Goal: Information Seeking & Learning: Learn about a topic

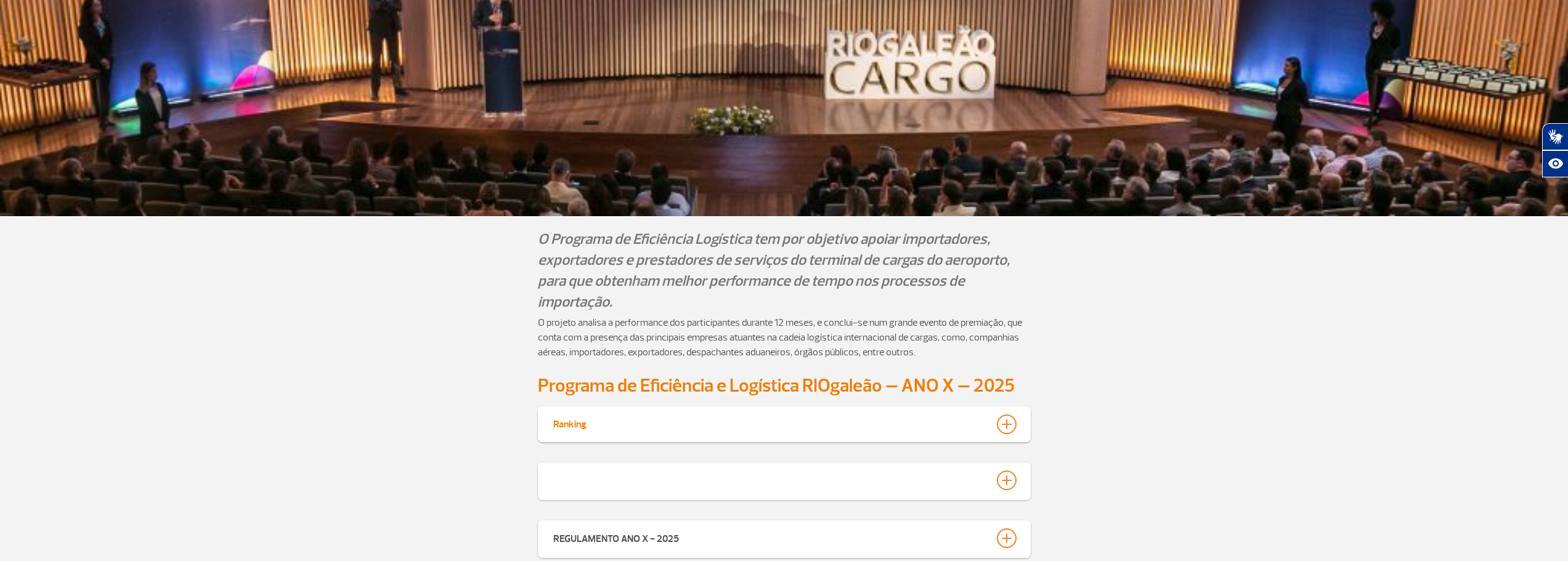
scroll to position [542, 0]
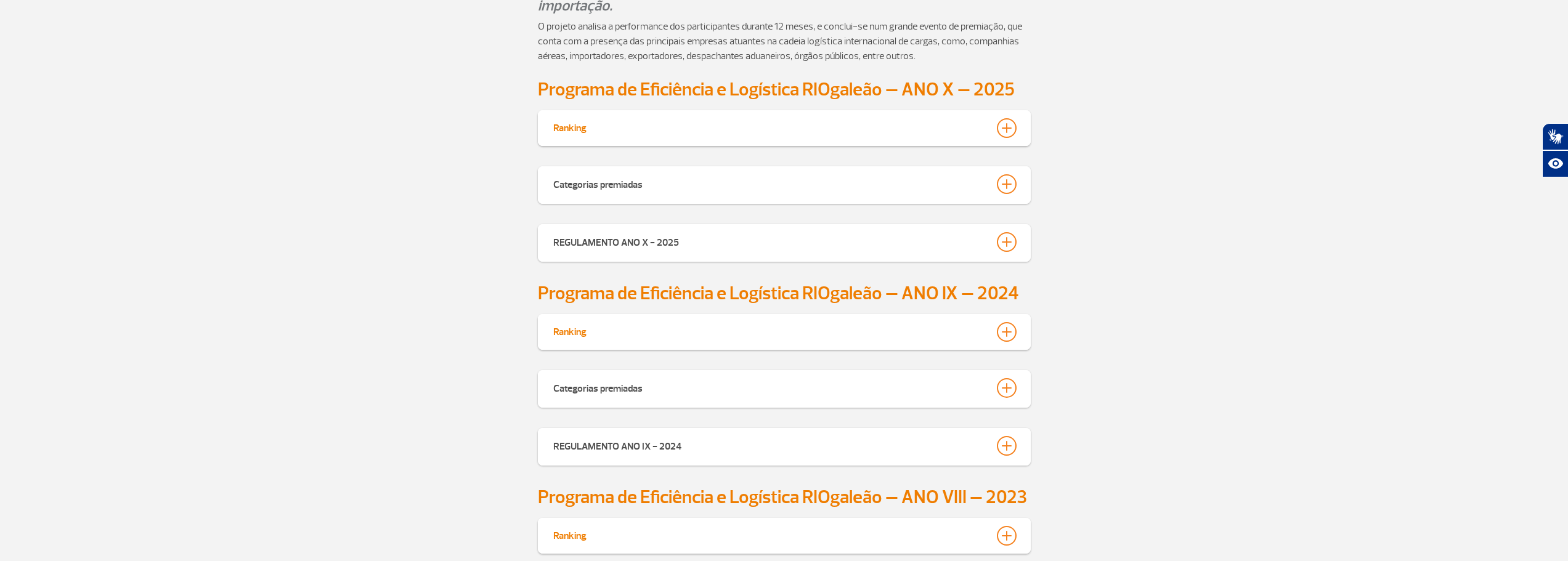
click at [1011, 325] on div at bounding box center [1007, 332] width 20 height 20
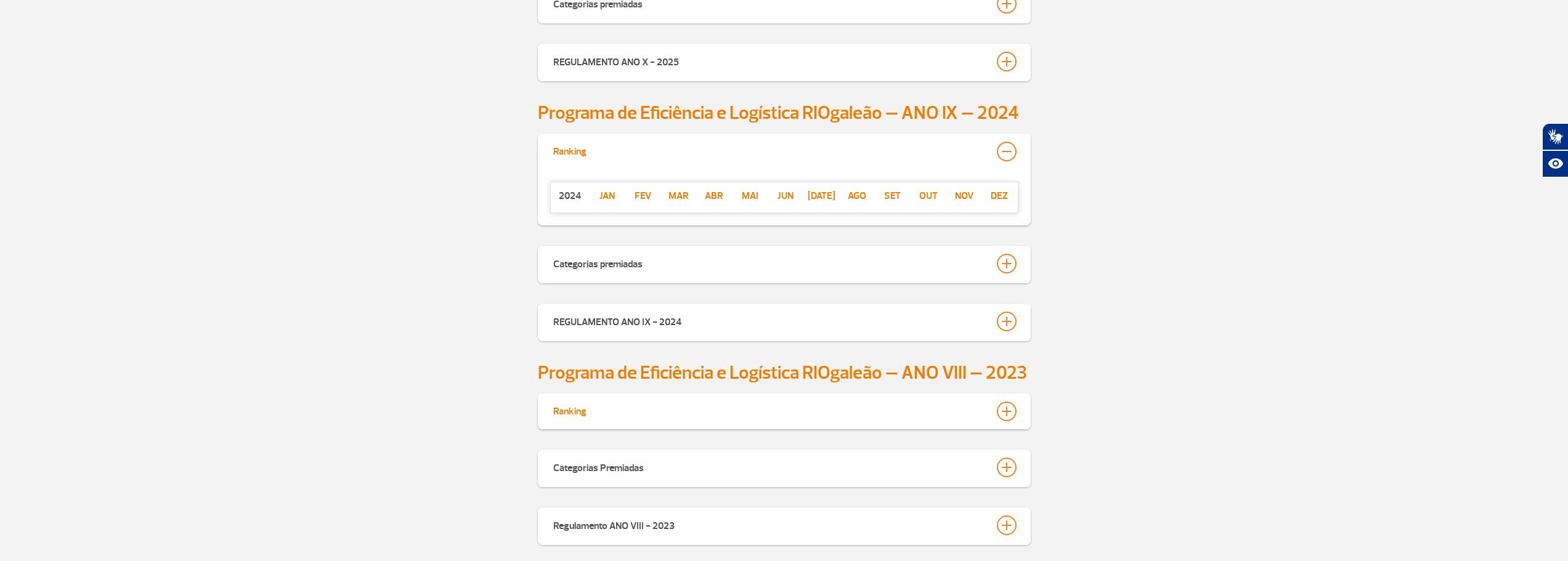
scroll to position [727, 0]
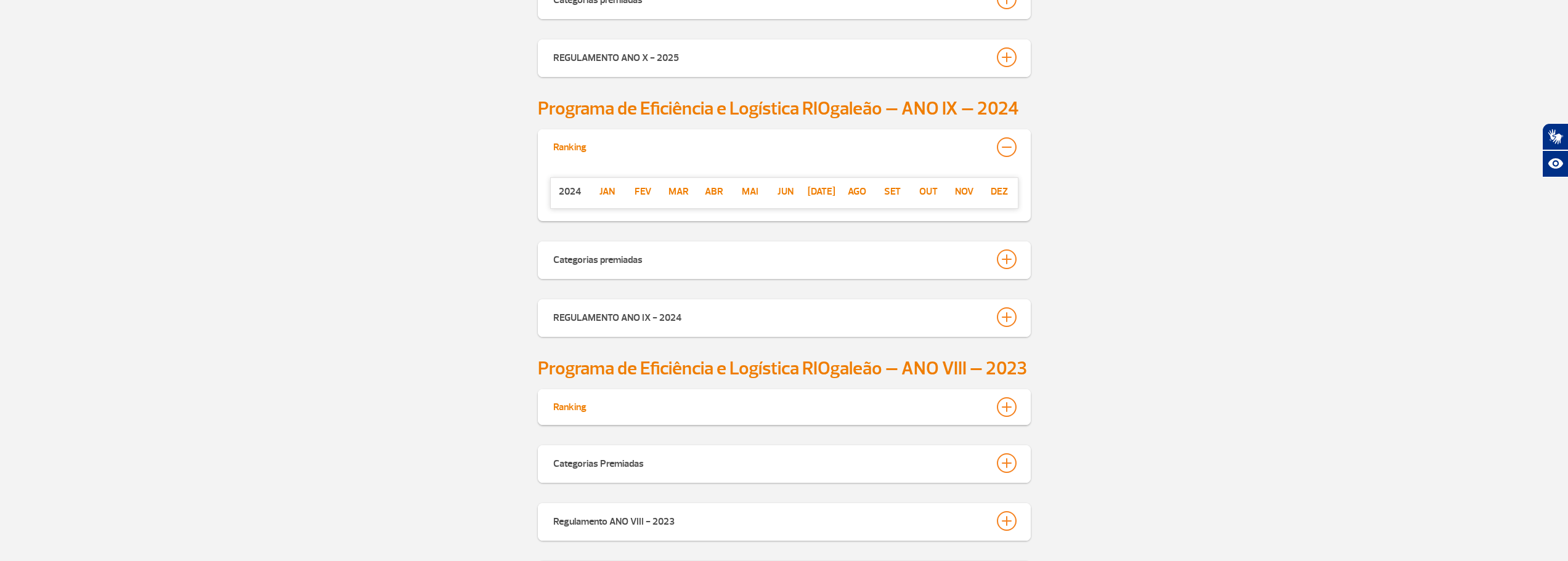
click at [607, 193] on p "jan" at bounding box center [608, 192] width 36 height 15
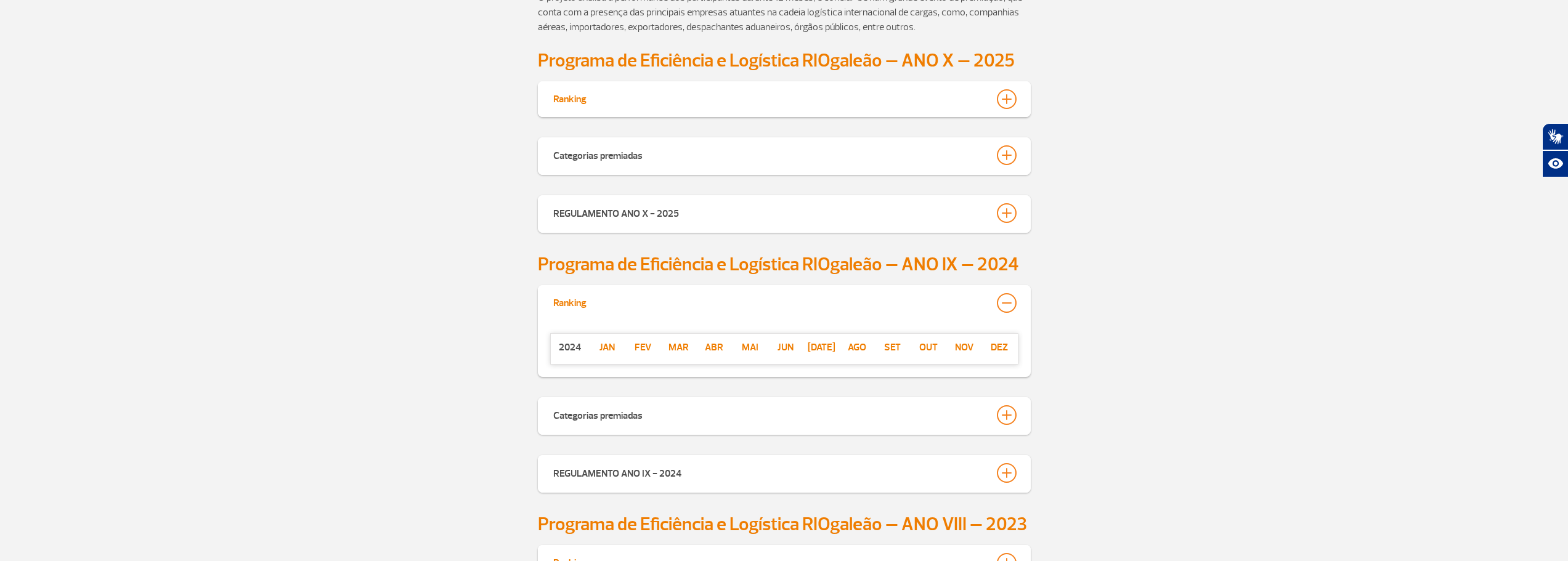
scroll to position [542, 0]
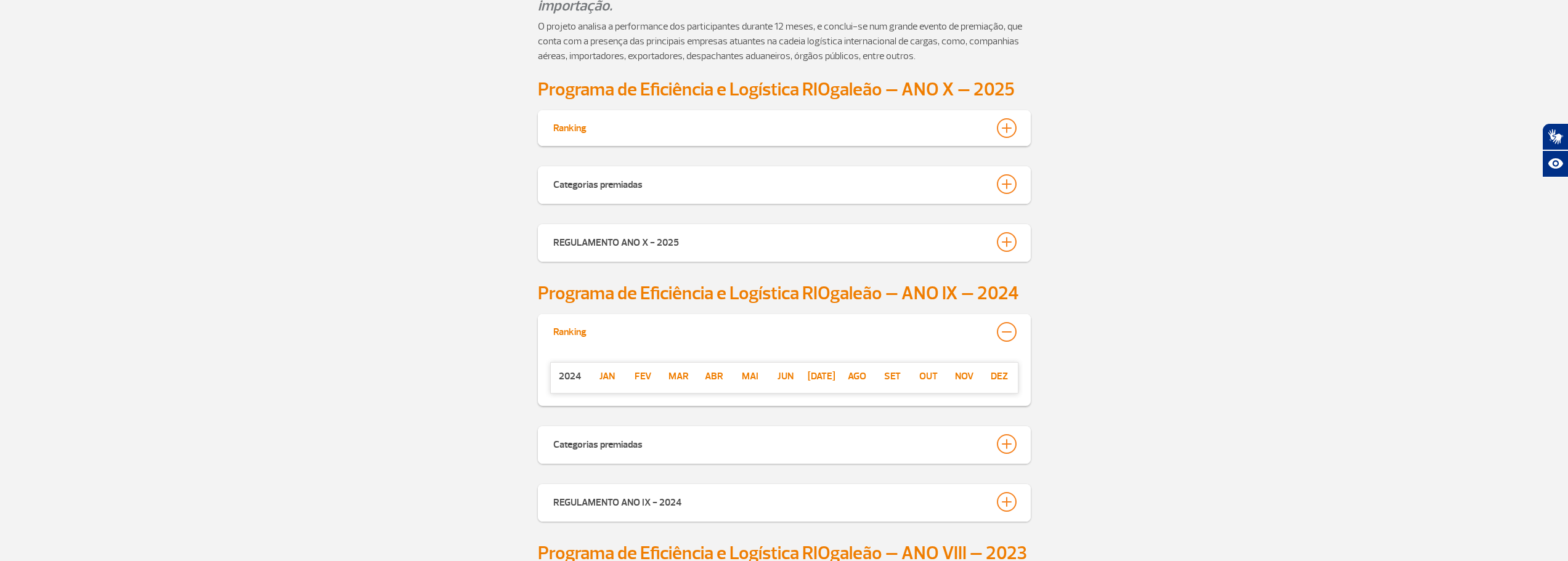
click at [1008, 124] on div at bounding box center [1007, 128] width 20 height 20
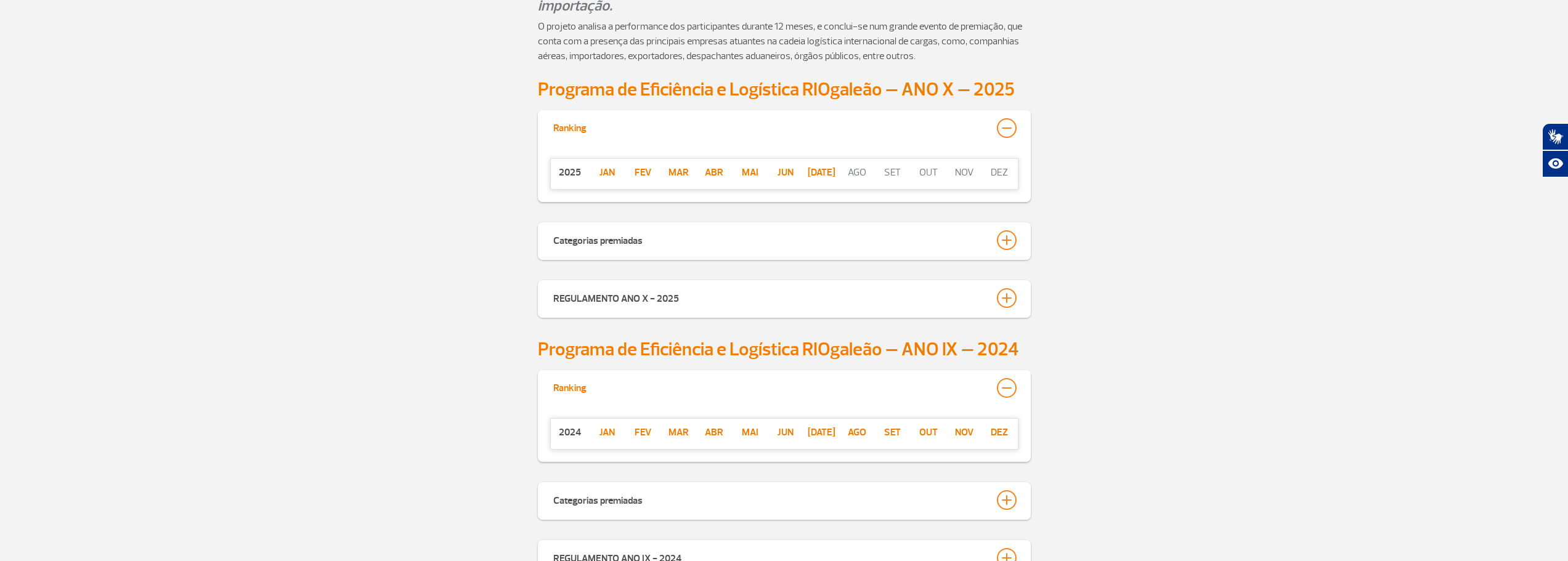
click at [820, 169] on p "[DATE]" at bounding box center [822, 172] width 36 height 15
click at [641, 433] on p "Fev" at bounding box center [644, 432] width 36 height 15
click at [680, 431] on p "Mar" at bounding box center [679, 432] width 36 height 15
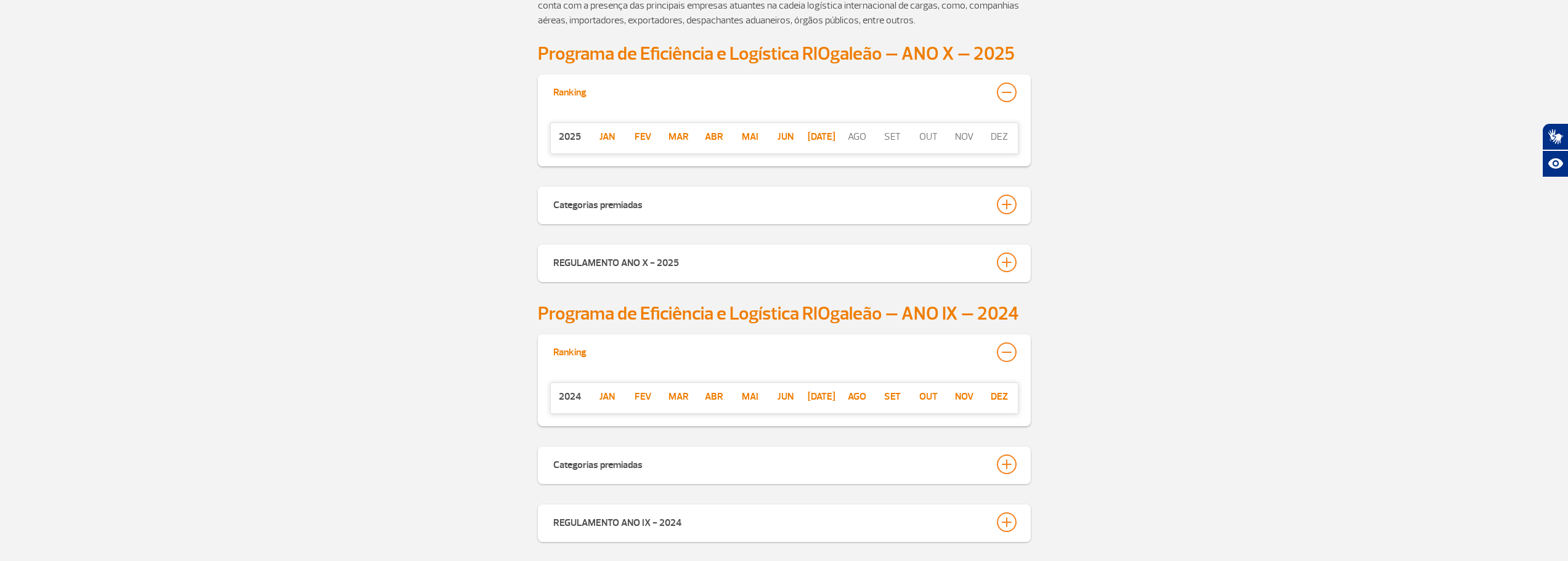
scroll to position [604, 0]
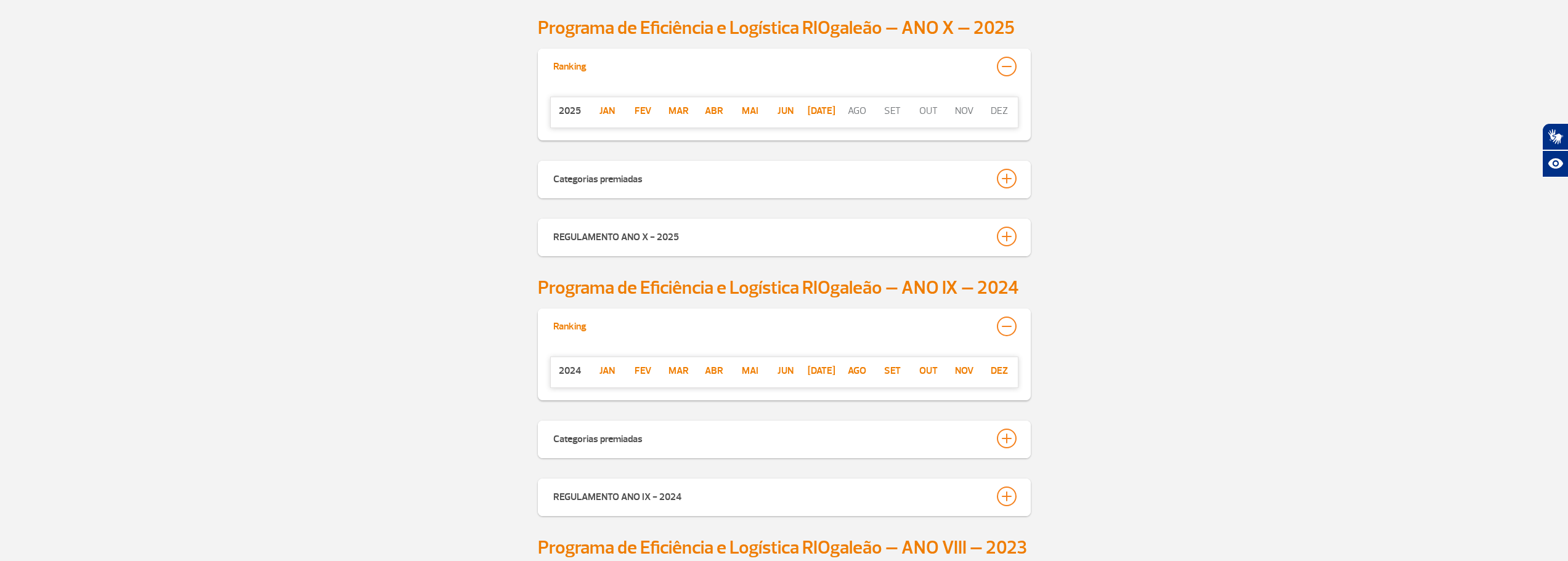
click at [1003, 367] on p "dez" at bounding box center [1000, 371] width 36 height 15
click at [719, 370] on p "Abr" at bounding box center [714, 371] width 36 height 15
click at [756, 369] on p "Mai" at bounding box center [750, 371] width 36 height 15
click at [785, 371] on p "Jun" at bounding box center [786, 371] width 36 height 15
click at [817, 371] on p "[DATE]" at bounding box center [822, 371] width 36 height 15
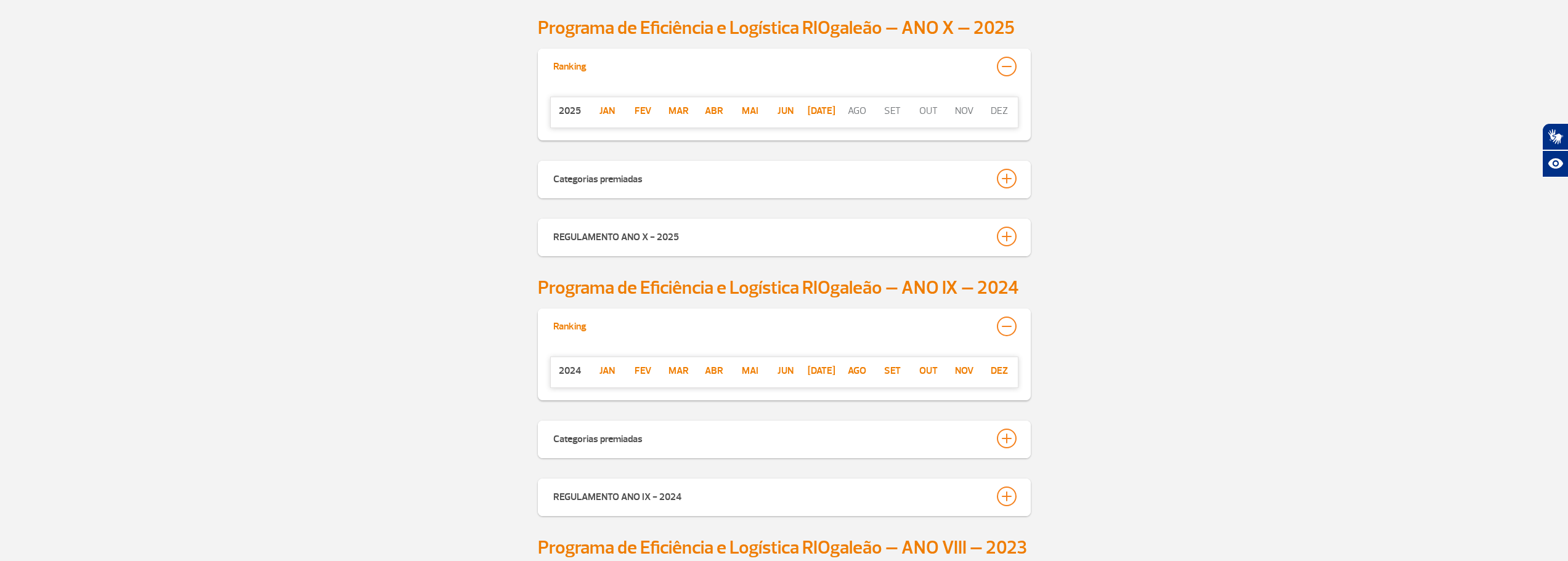
click at [849, 369] on p "ago" at bounding box center [857, 371] width 36 height 15
click at [897, 366] on p "set" at bounding box center [893, 371] width 36 height 15
click at [928, 370] on p "out" at bounding box center [928, 371] width 36 height 15
click at [967, 370] on p "nov" at bounding box center [964, 371] width 36 height 15
click at [613, 439] on div "Categorias premiadas" at bounding box center [598, 437] width 90 height 17
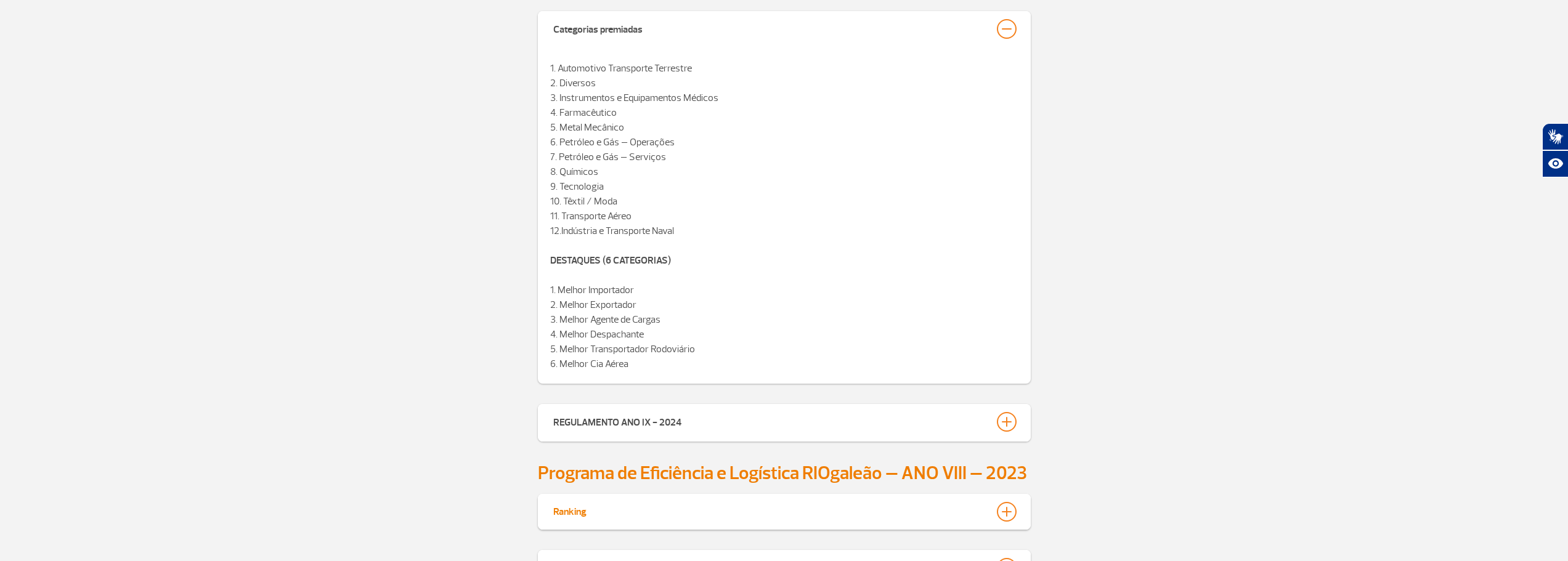
scroll to position [1036, 0]
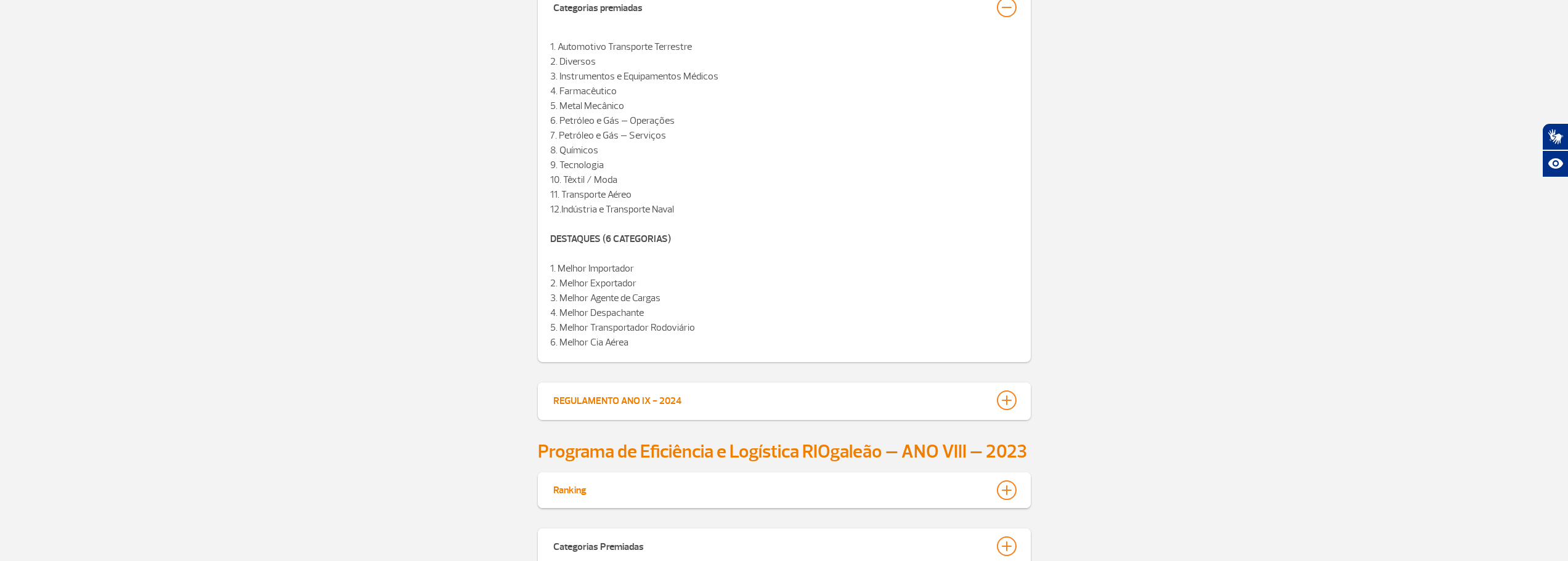
click at [621, 397] on div "REGULAMENTO ANO IX - 2024" at bounding box center [617, 399] width 128 height 17
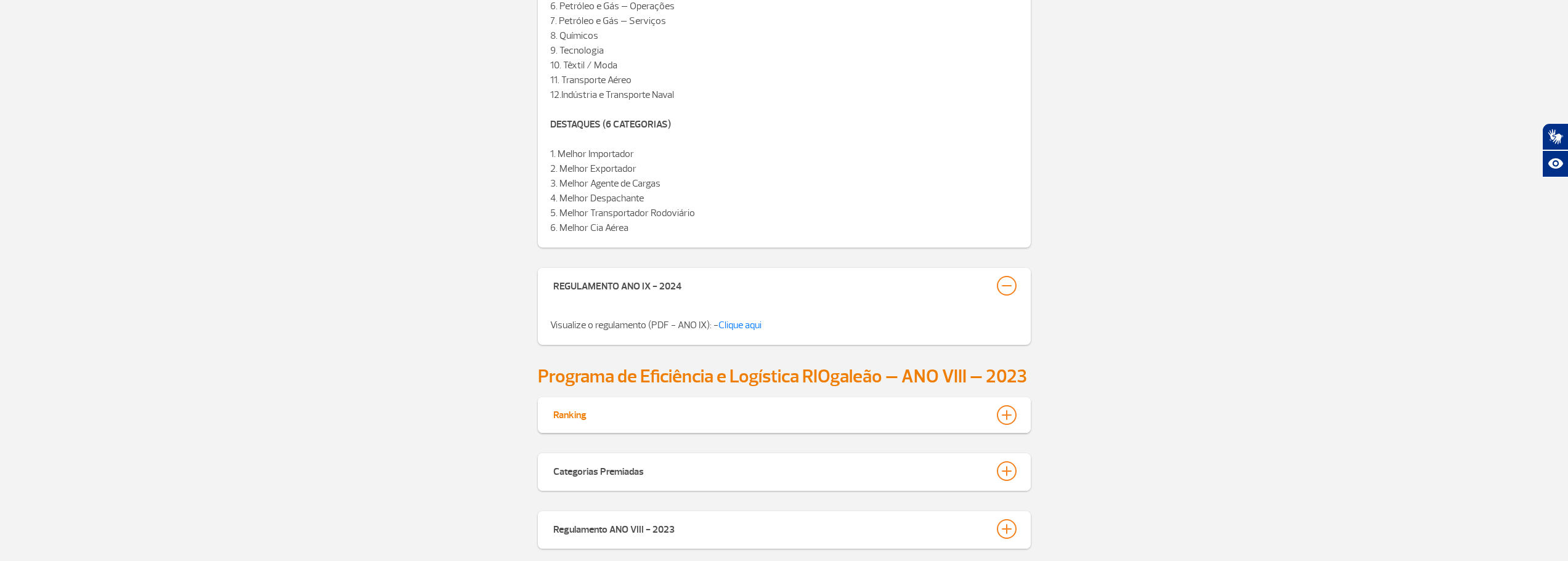
scroll to position [1159, 0]
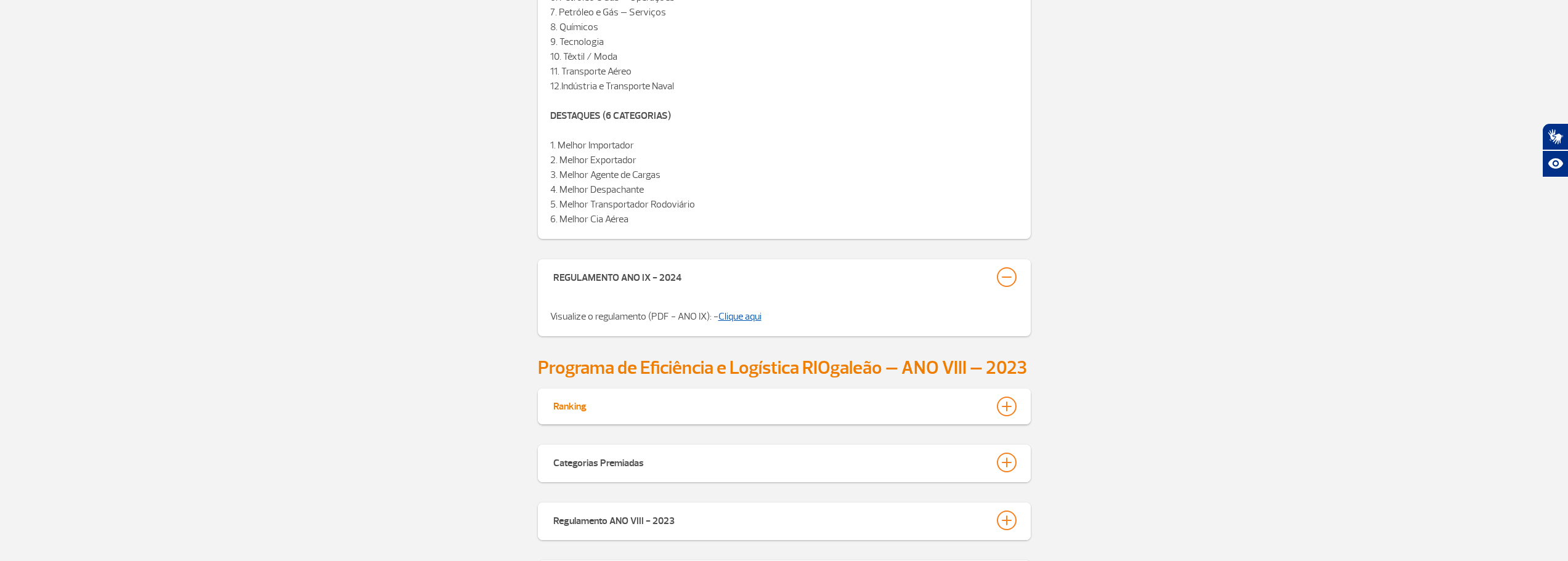
click at [750, 317] on link "Clique aqui" at bounding box center [740, 316] width 43 height 12
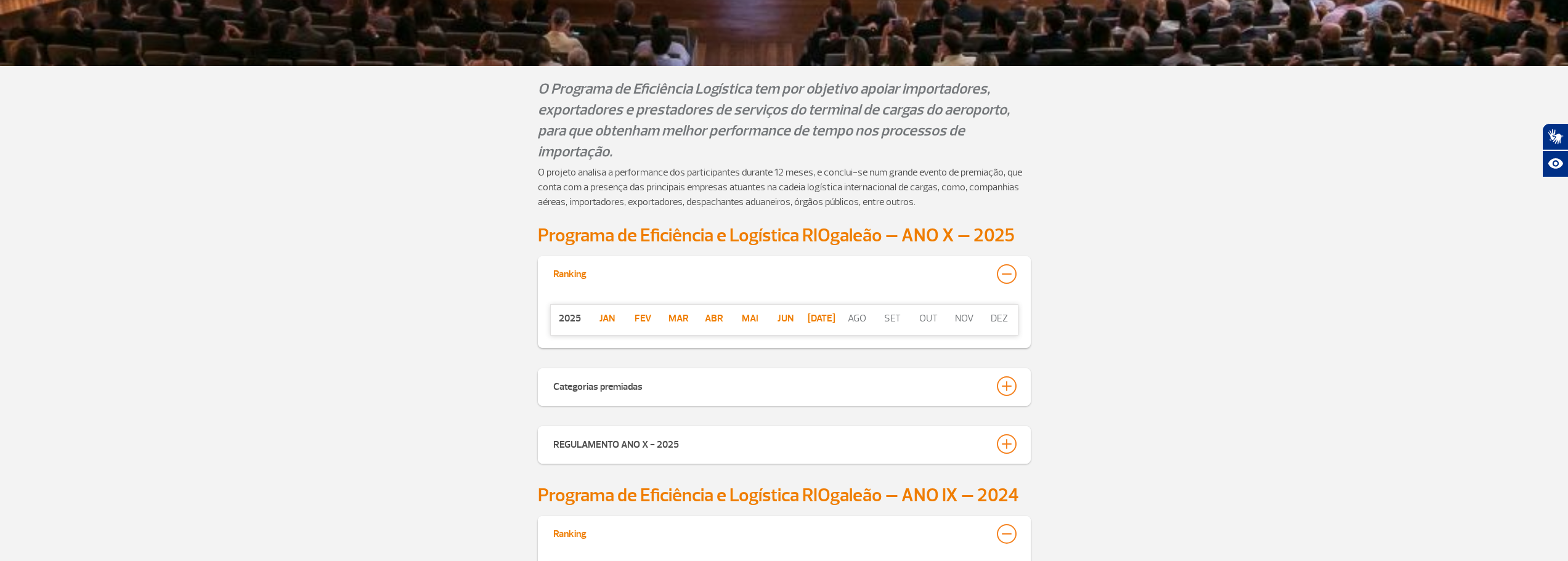
scroll to position [417, 0]
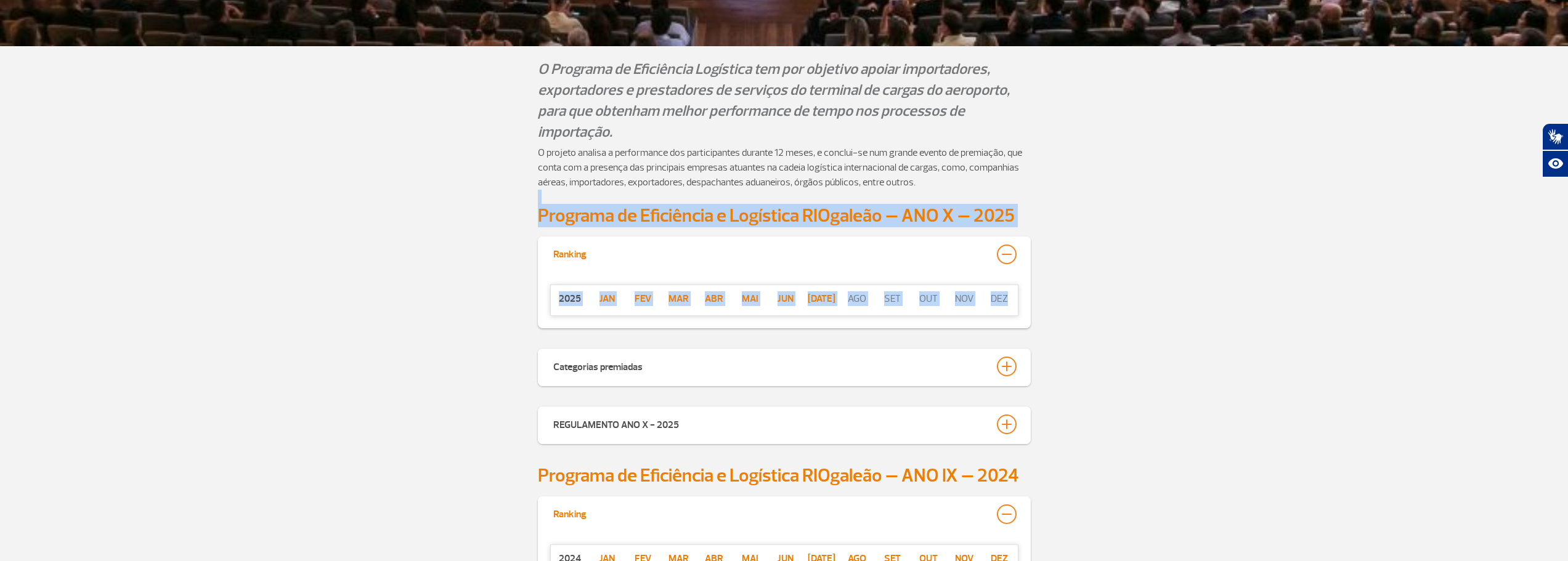
drag, startPoint x: 525, startPoint y: 194, endPoint x: 1034, endPoint y: 313, distance: 522.7
click at [1050, 311] on div "Ranking [DATE][PERSON_NAME] Mar Abr Mai Jun [DATE] ago set out nov dez" at bounding box center [784, 282] width 1568 height 92
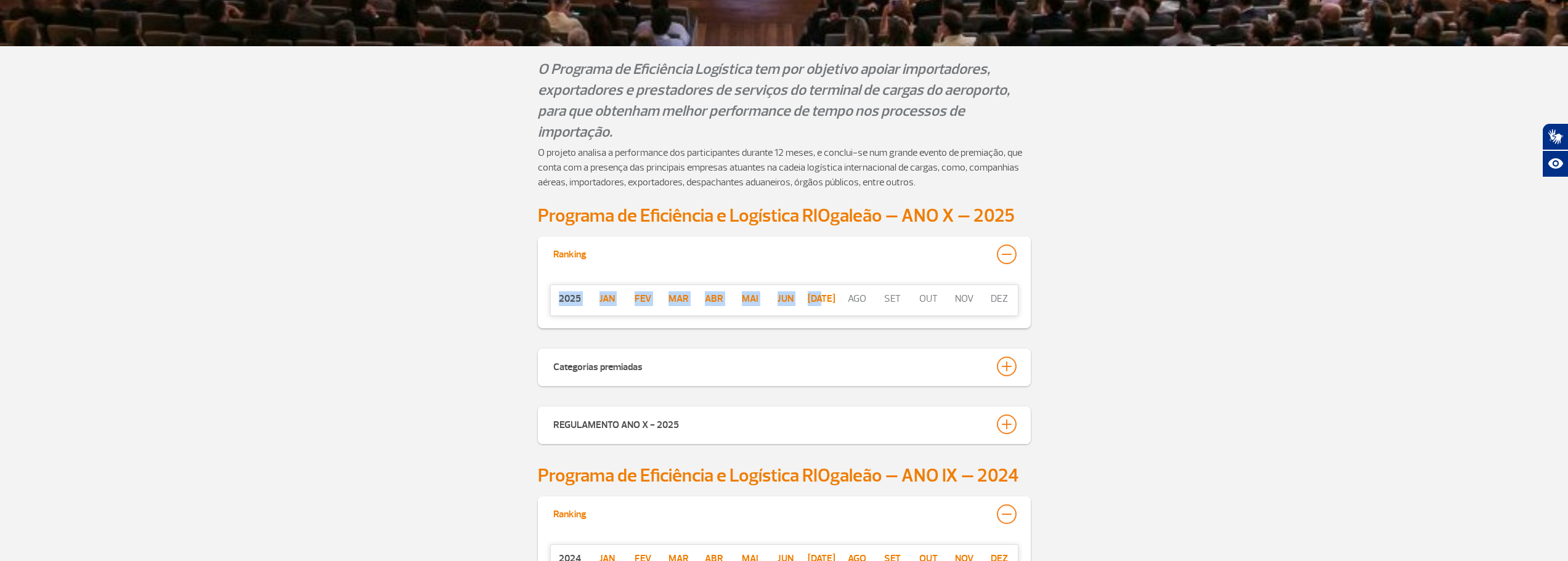
drag, startPoint x: 545, startPoint y: 297, endPoint x: 830, endPoint y: 295, distance: 285.0
click at [830, 295] on div "[DATE][PERSON_NAME] Mar Abr Mai Jun [DATE] ago set out nov dez" at bounding box center [784, 300] width 493 height 56
drag, startPoint x: 870, startPoint y: 301, endPoint x: 848, endPoint y: 303, distance: 22.1
click at [848, 303] on p "ago" at bounding box center [857, 298] width 36 height 15
